Goal: Navigation & Orientation: Find specific page/section

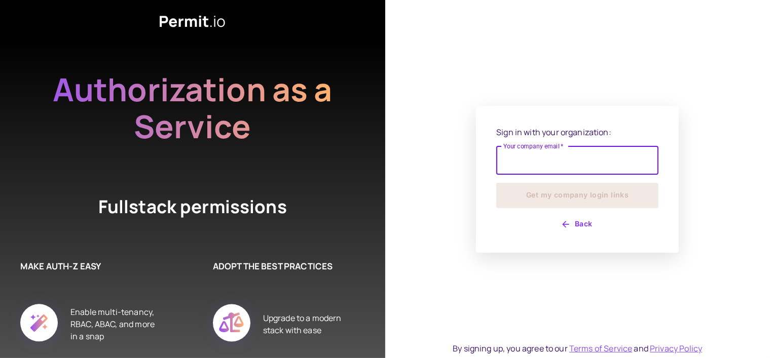
click at [523, 165] on input "Your company email   *" at bounding box center [577, 160] width 162 height 28
type input "**********"
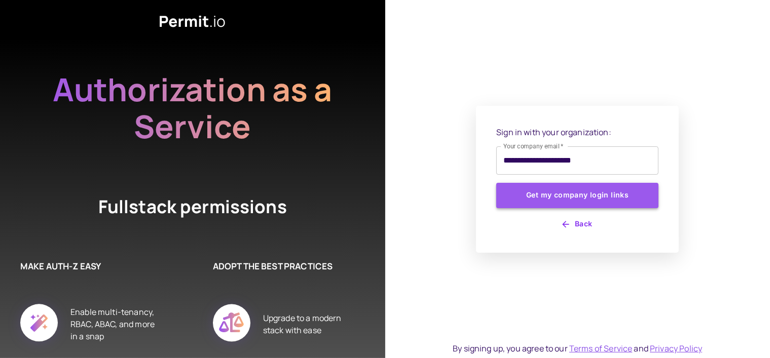
click at [569, 193] on button "Get my company login links" at bounding box center [577, 195] width 162 height 25
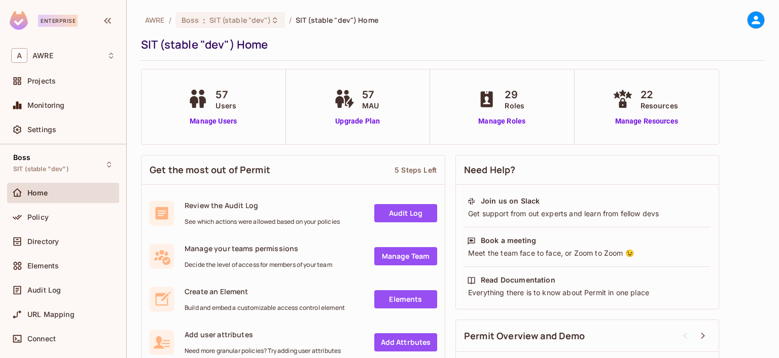
click at [418, 216] on link "Audit Log" at bounding box center [405, 213] width 63 height 18
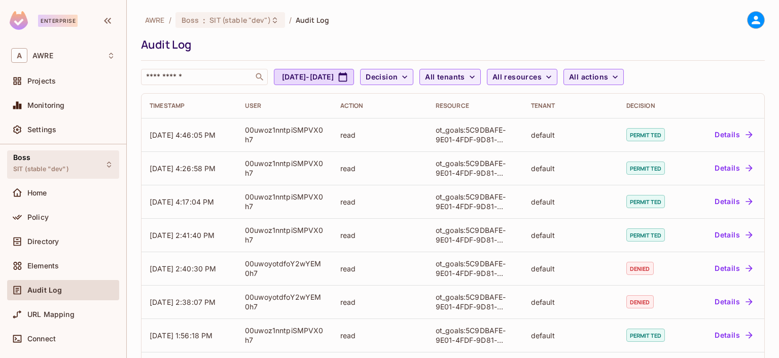
click at [51, 158] on div "Boss SIT (stable "dev")" at bounding box center [41, 165] width 56 height 22
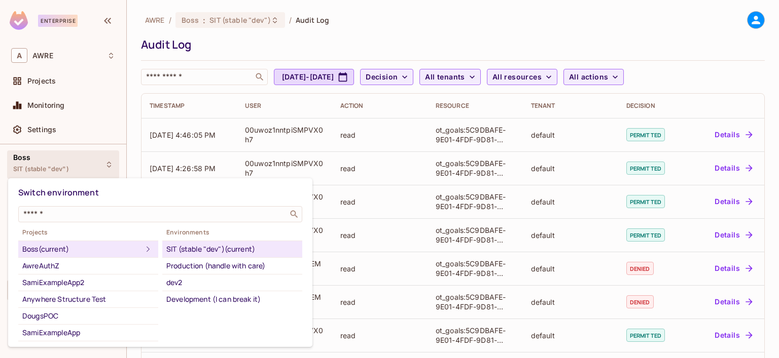
click at [27, 252] on div "Boss (current)" at bounding box center [82, 249] width 120 height 12
click at [46, 105] on div at bounding box center [389, 179] width 779 height 358
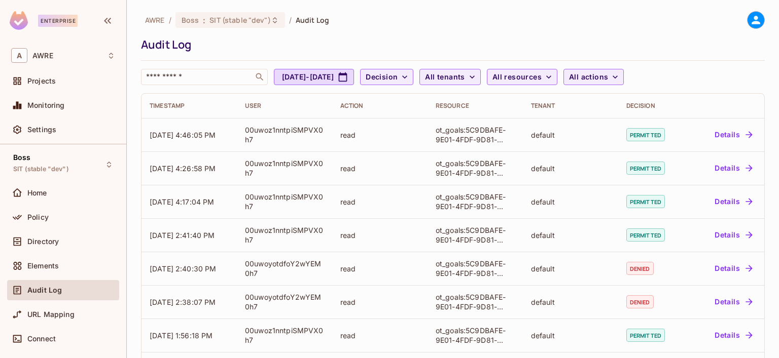
click at [46, 105] on span "Monitoring" at bounding box center [46, 105] width 38 height 8
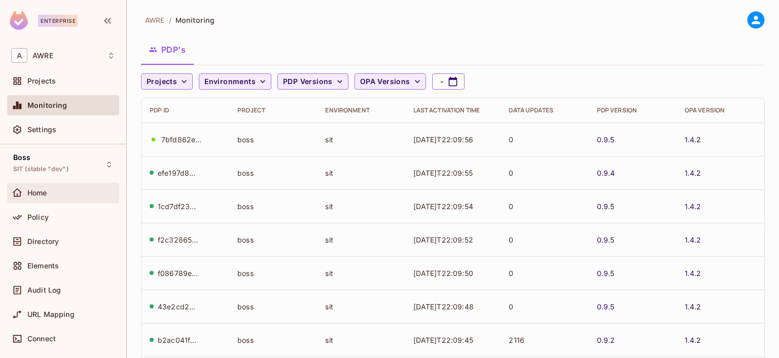
click at [47, 191] on span "Home" at bounding box center [37, 193] width 20 height 8
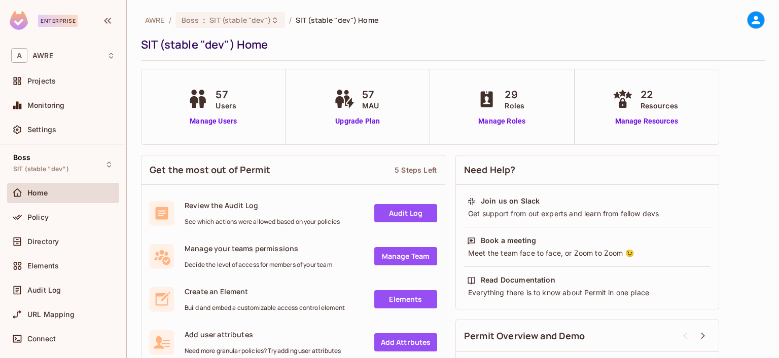
click at [398, 214] on link "Audit Log" at bounding box center [405, 213] width 63 height 18
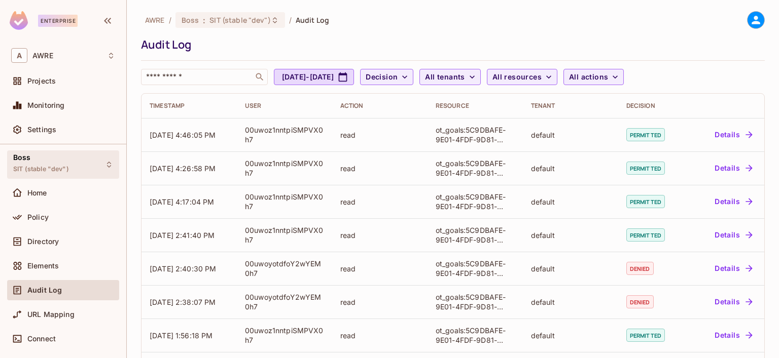
click at [34, 162] on div "Boss SIT (stable "dev")" at bounding box center [41, 165] width 56 height 22
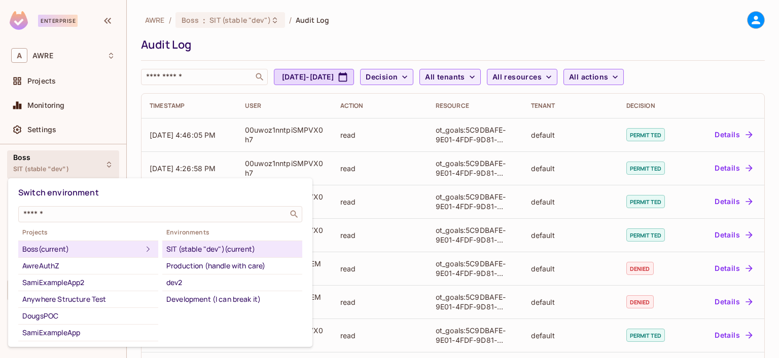
click at [40, 249] on div "Boss (current)" at bounding box center [82, 249] width 120 height 12
click at [26, 162] on div at bounding box center [389, 179] width 779 height 358
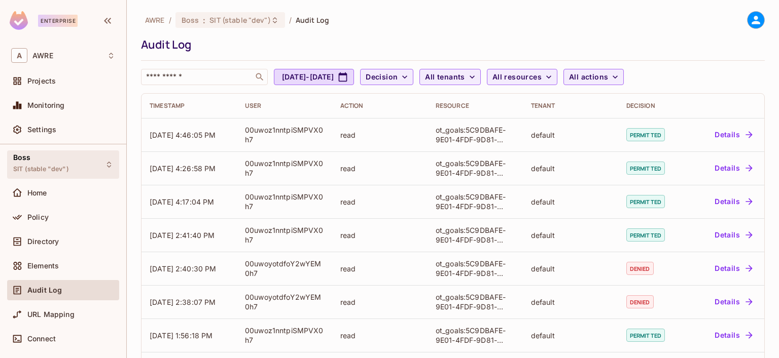
click at [26, 161] on span "Boss" at bounding box center [22, 158] width 18 height 8
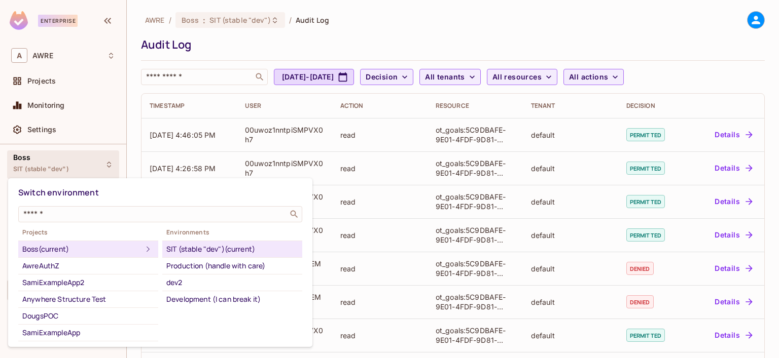
click at [26, 162] on div at bounding box center [389, 179] width 779 height 358
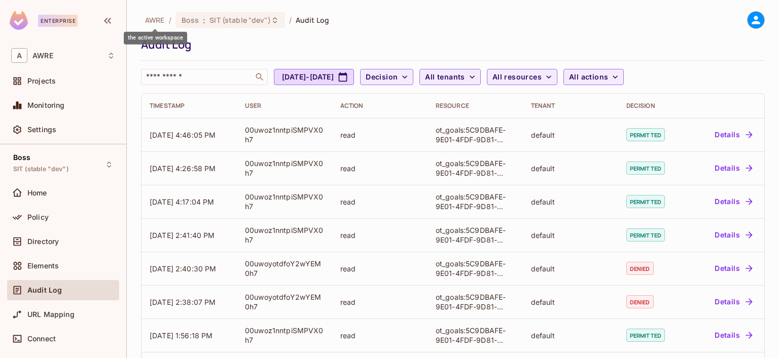
click at [156, 21] on span "AWRE" at bounding box center [155, 20] width 20 height 10
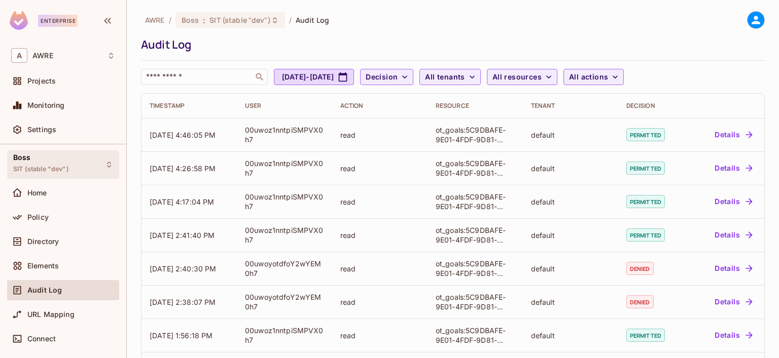
click at [38, 162] on div "Boss SIT (stable "dev")" at bounding box center [41, 165] width 56 height 22
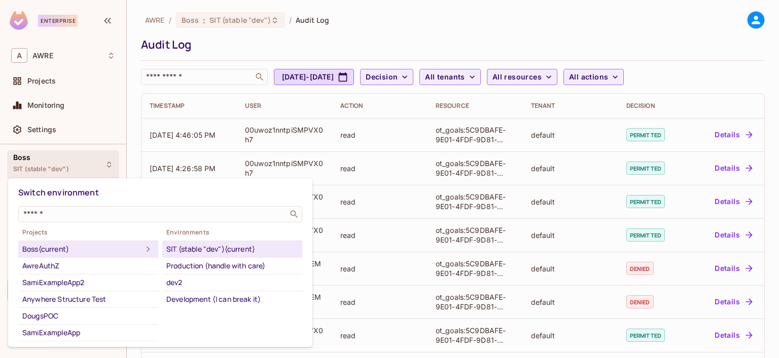
click at [408, 7] on div at bounding box center [389, 179] width 779 height 358
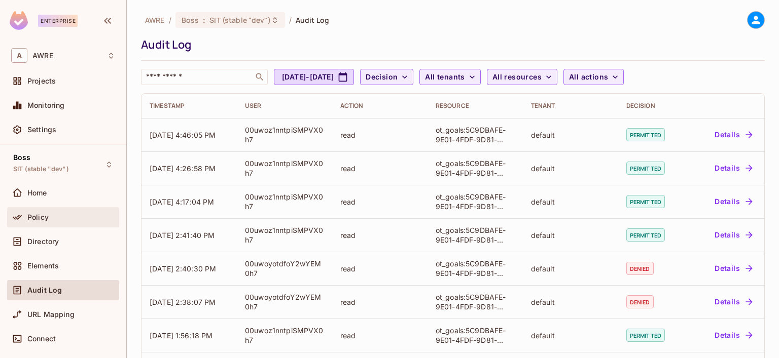
click at [58, 222] on div "Policy" at bounding box center [63, 217] width 104 height 12
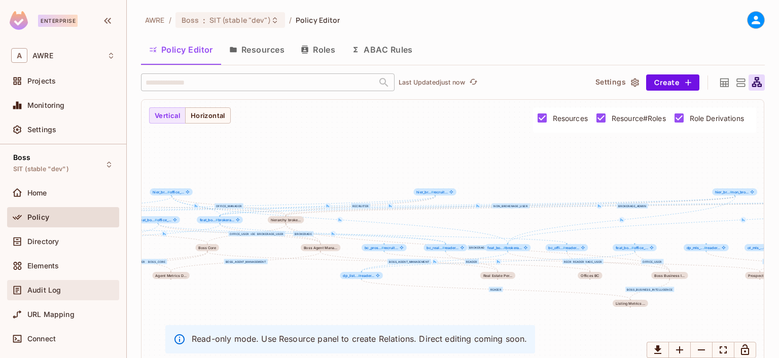
click at [57, 287] on span "Audit Log" at bounding box center [43, 290] width 33 height 8
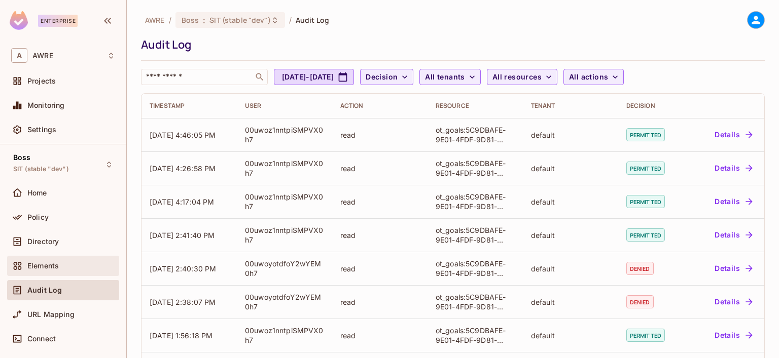
click at [52, 267] on span "Elements" at bounding box center [42, 266] width 31 height 8
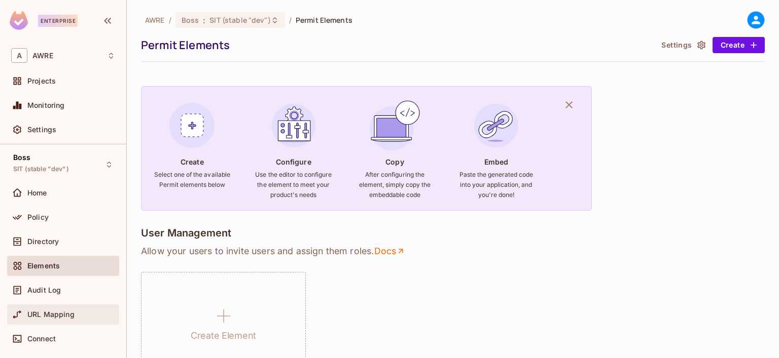
click at [57, 312] on span "URL Mapping" at bounding box center [50, 315] width 47 height 8
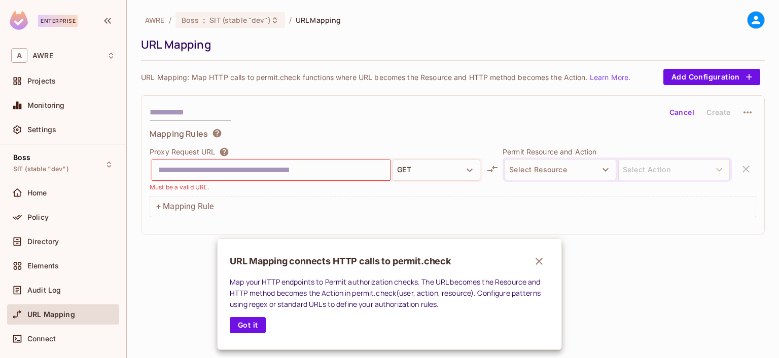
click at [45, 260] on div at bounding box center [389, 179] width 779 height 358
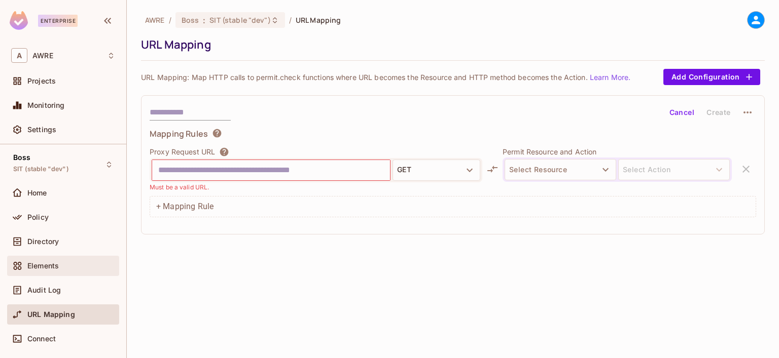
click at [38, 263] on span "Elements" at bounding box center [42, 266] width 31 height 8
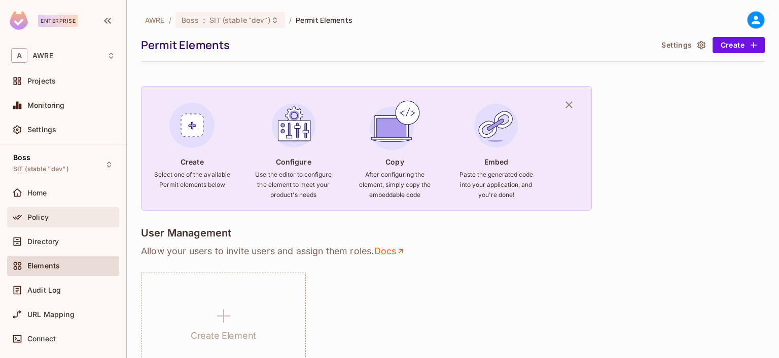
click at [33, 218] on span "Policy" at bounding box center [37, 217] width 21 height 8
